Goal: Information Seeking & Learning: Find specific fact

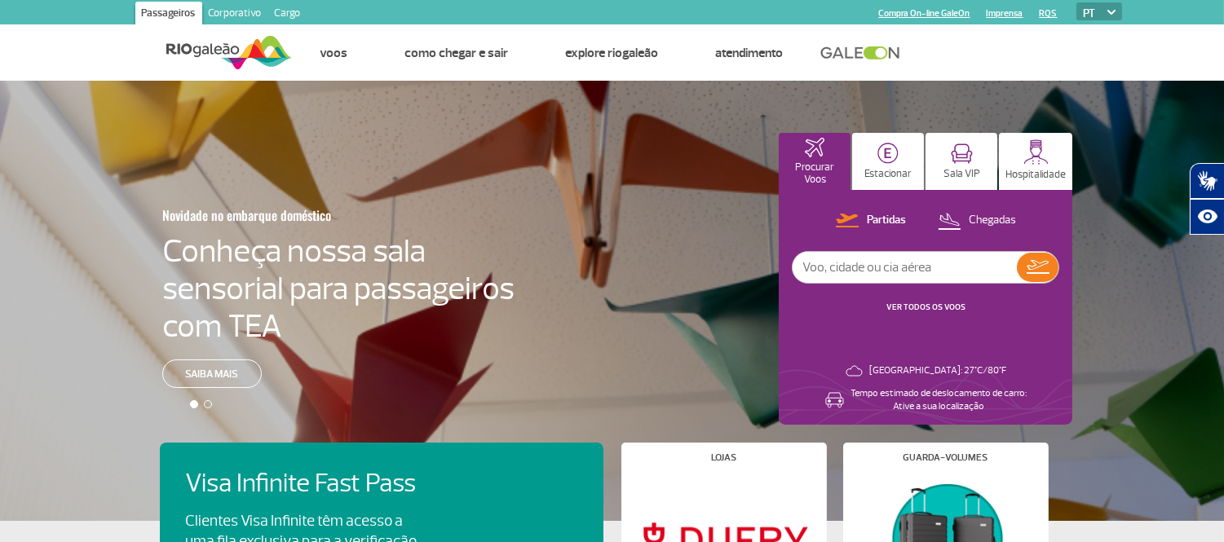
click at [242, 10] on link "Corporativo" at bounding box center [235, 15] width 66 height 26
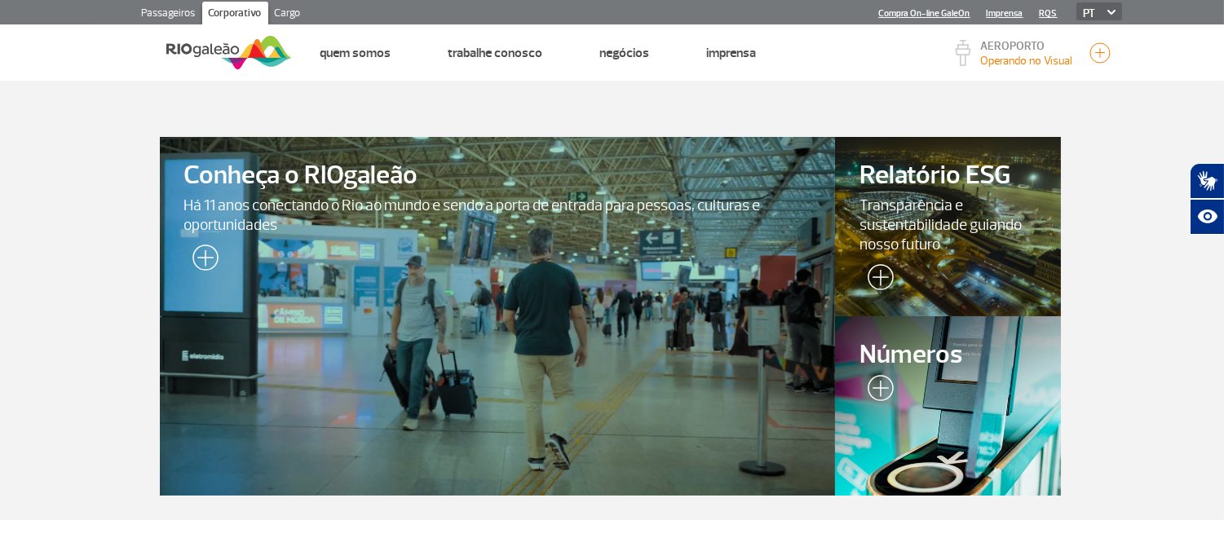
click at [977, 362] on span "Números" at bounding box center [948, 355] width 176 height 29
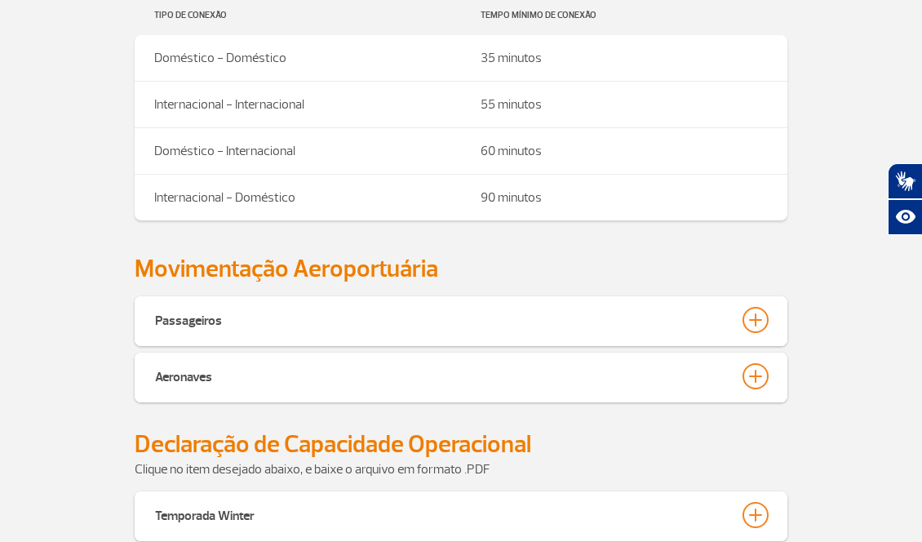
scroll to position [543, 0]
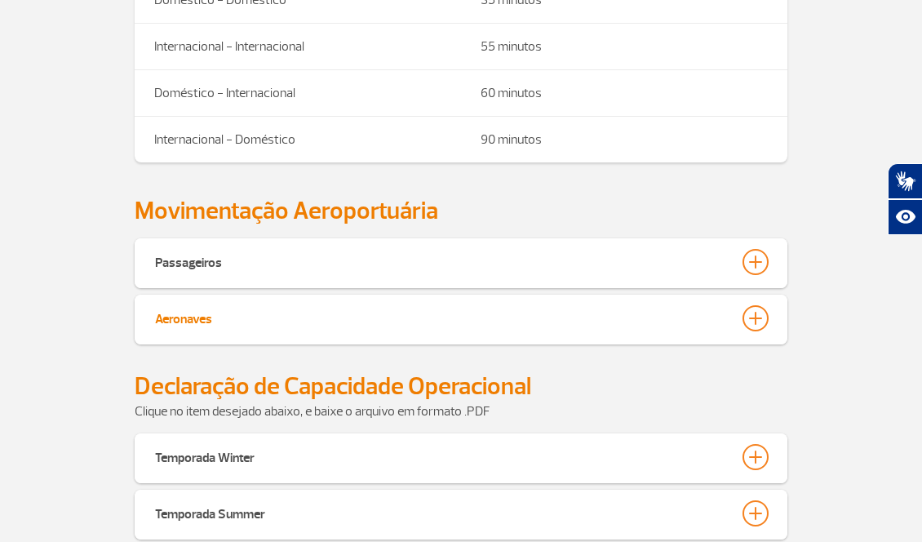
click at [285, 320] on button "Aeronaves" at bounding box center [460, 318] width 613 height 28
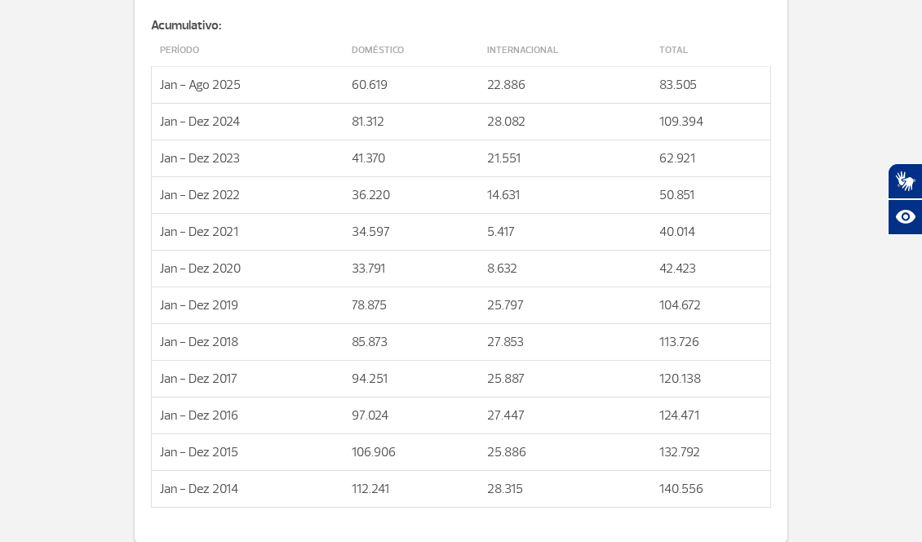
scroll to position [3444, 0]
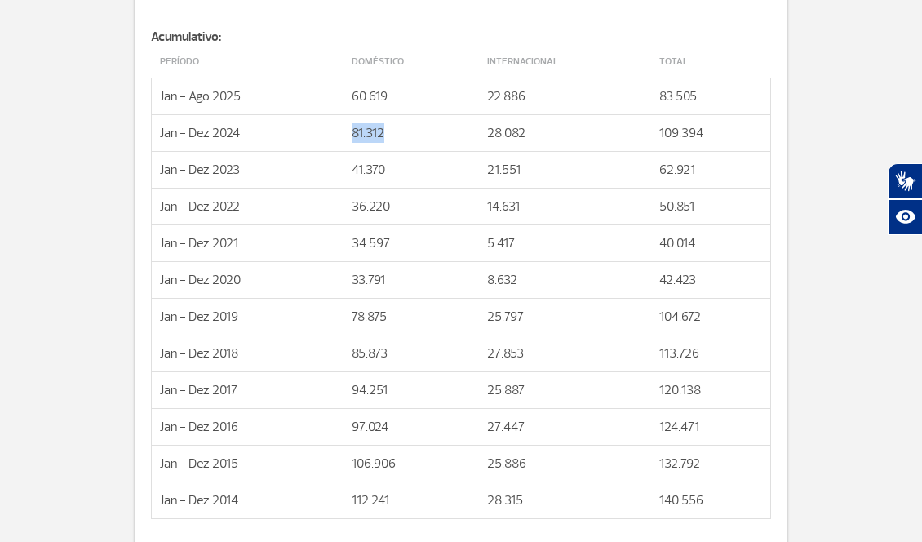
drag, startPoint x: 352, startPoint y: 137, endPoint x: 388, endPoint y: 137, distance: 35.9
click at [388, 137] on td "81.312" at bounding box center [410, 133] width 135 height 37
copy td "81.312"
click at [291, 212] on td "Jan - Dez 2022" at bounding box center [248, 206] width 192 height 37
drag, startPoint x: 477, startPoint y: 139, endPoint x: 530, endPoint y: 141, distance: 53.1
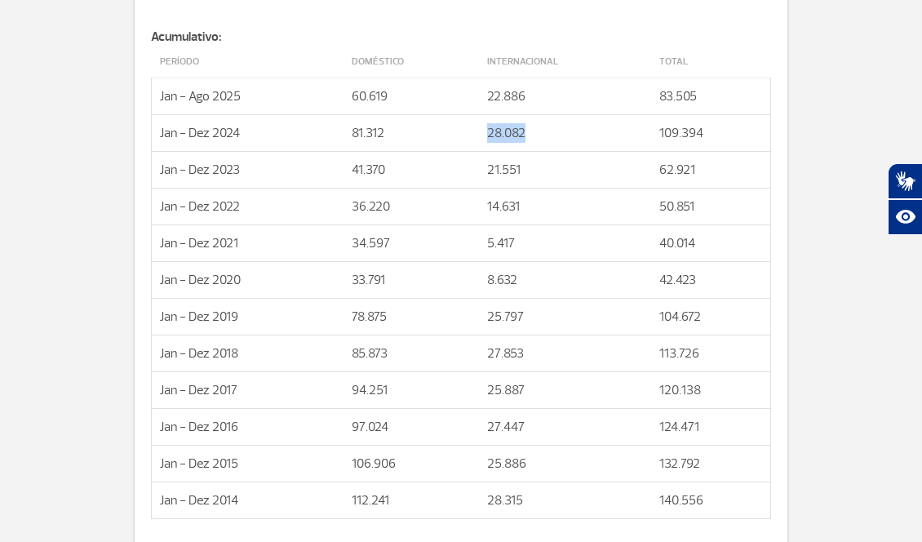
click at [530, 141] on tr "[DATE] - [DATE] 81.312 28.082 109.394" at bounding box center [461, 133] width 619 height 37
copy tr "28.082"
drag, startPoint x: 518, startPoint y: 159, endPoint x: 509, endPoint y: 159, distance: 9.0
click at [518, 159] on td "21.551" at bounding box center [565, 170] width 172 height 37
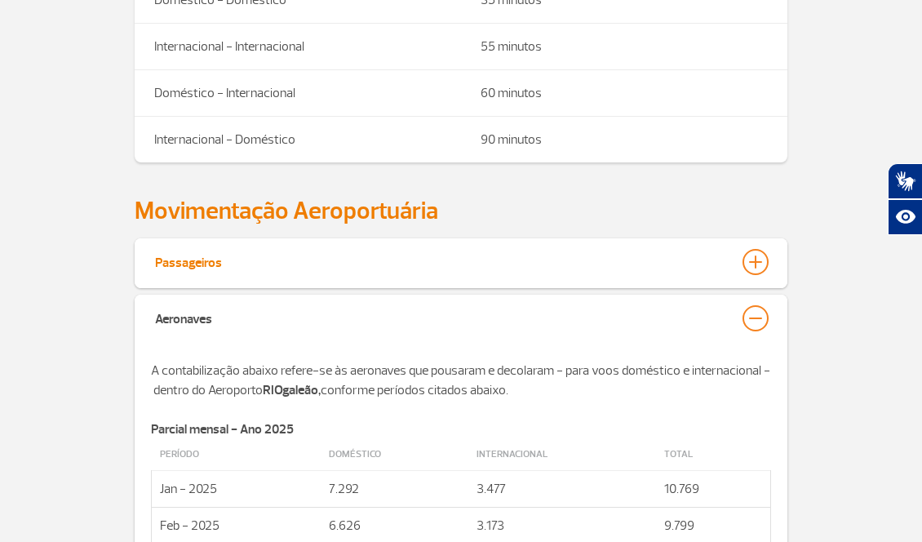
click at [239, 268] on button "Passageiros" at bounding box center [460, 262] width 613 height 28
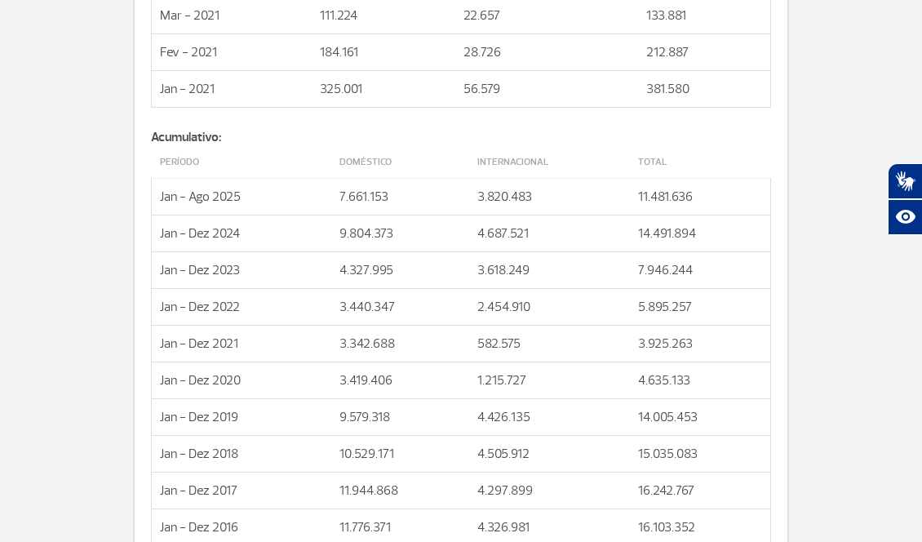
scroll to position [3262, 0]
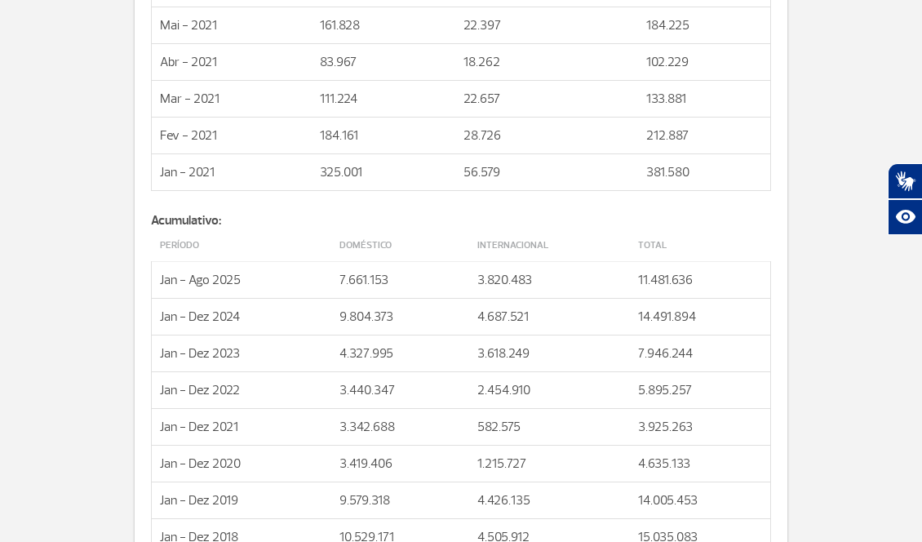
click at [347, 326] on p "9.804.373" at bounding box center [400, 317] width 122 height 20
drag, startPoint x: 337, startPoint y: 321, endPoint x: 397, endPoint y: 325, distance: 60.4
click at [397, 325] on td "9.804.373" at bounding box center [400, 317] width 138 height 37
copy p "9.804.373"
click at [542, 372] on td "3.618.249" at bounding box center [549, 353] width 161 height 37
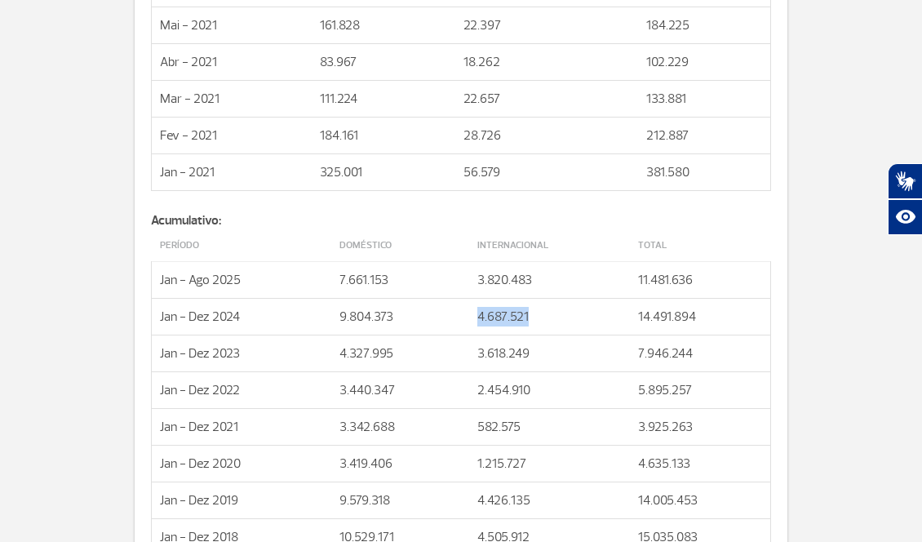
drag, startPoint x: 476, startPoint y: 323, endPoint x: 529, endPoint y: 329, distance: 52.5
click at [529, 329] on td "4.687.521" at bounding box center [549, 317] width 161 height 37
copy p "4.687.521"
click at [770, 255] on table "Período Doméstico Internacional Total [DATE][PERSON_NAME][DATE] 7.661.153 3.820…" at bounding box center [461, 448] width 620 height 436
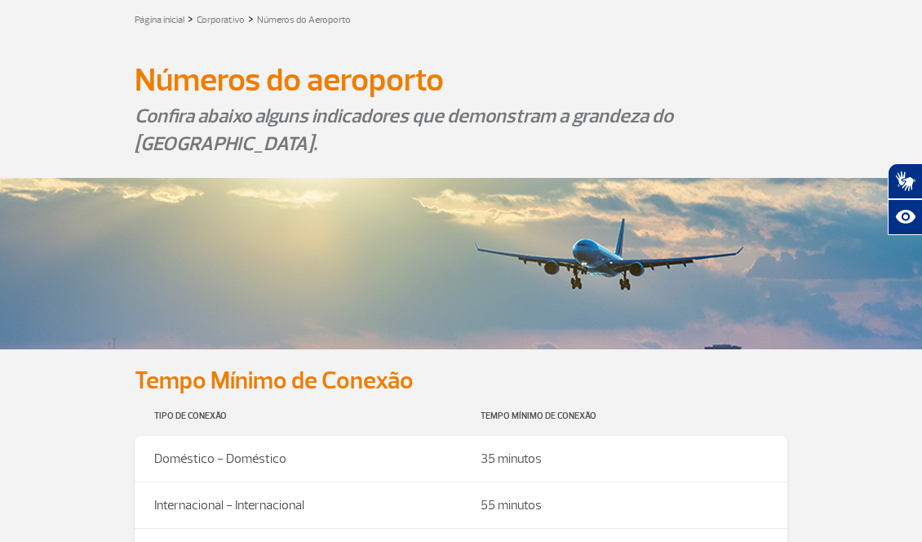
scroll to position [0, 0]
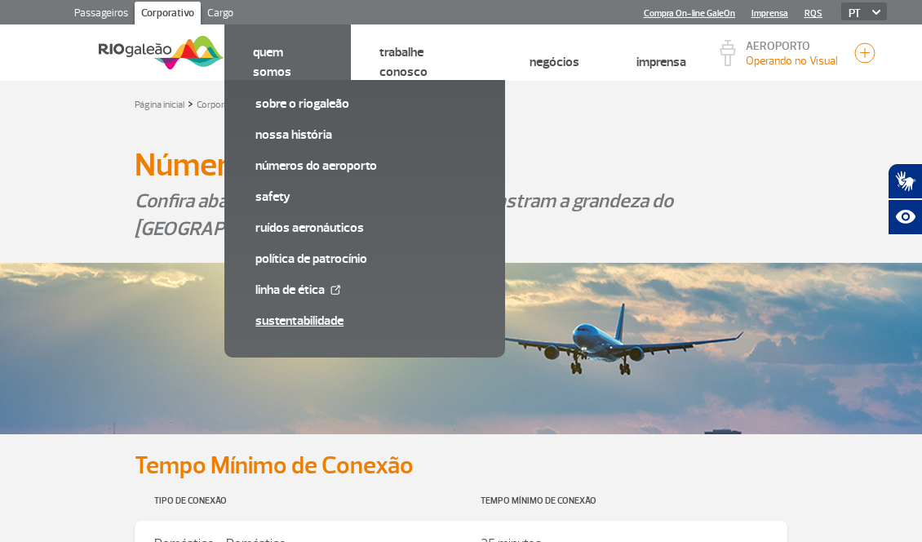
click at [294, 322] on link "Sustentabilidade" at bounding box center [364, 321] width 219 height 18
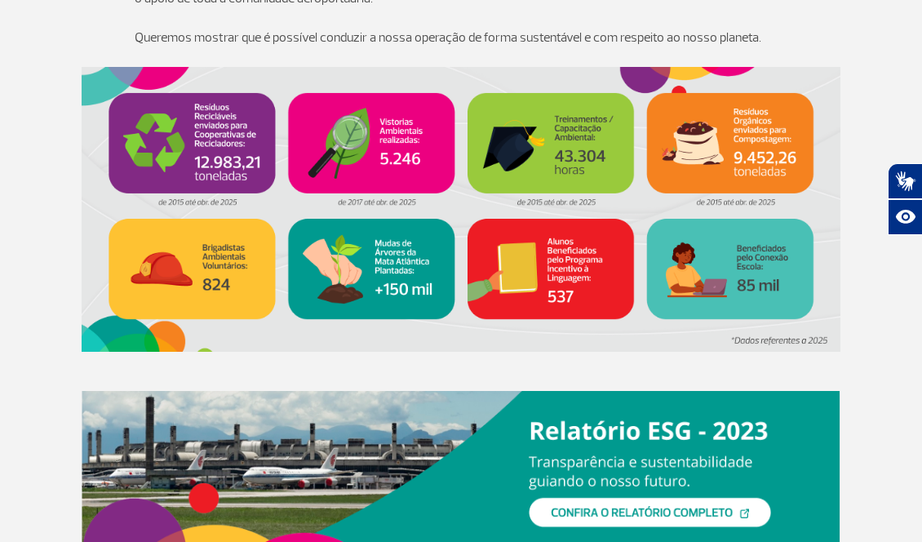
scroll to position [453, 0]
